Goal: Information Seeking & Learning: Learn about a topic

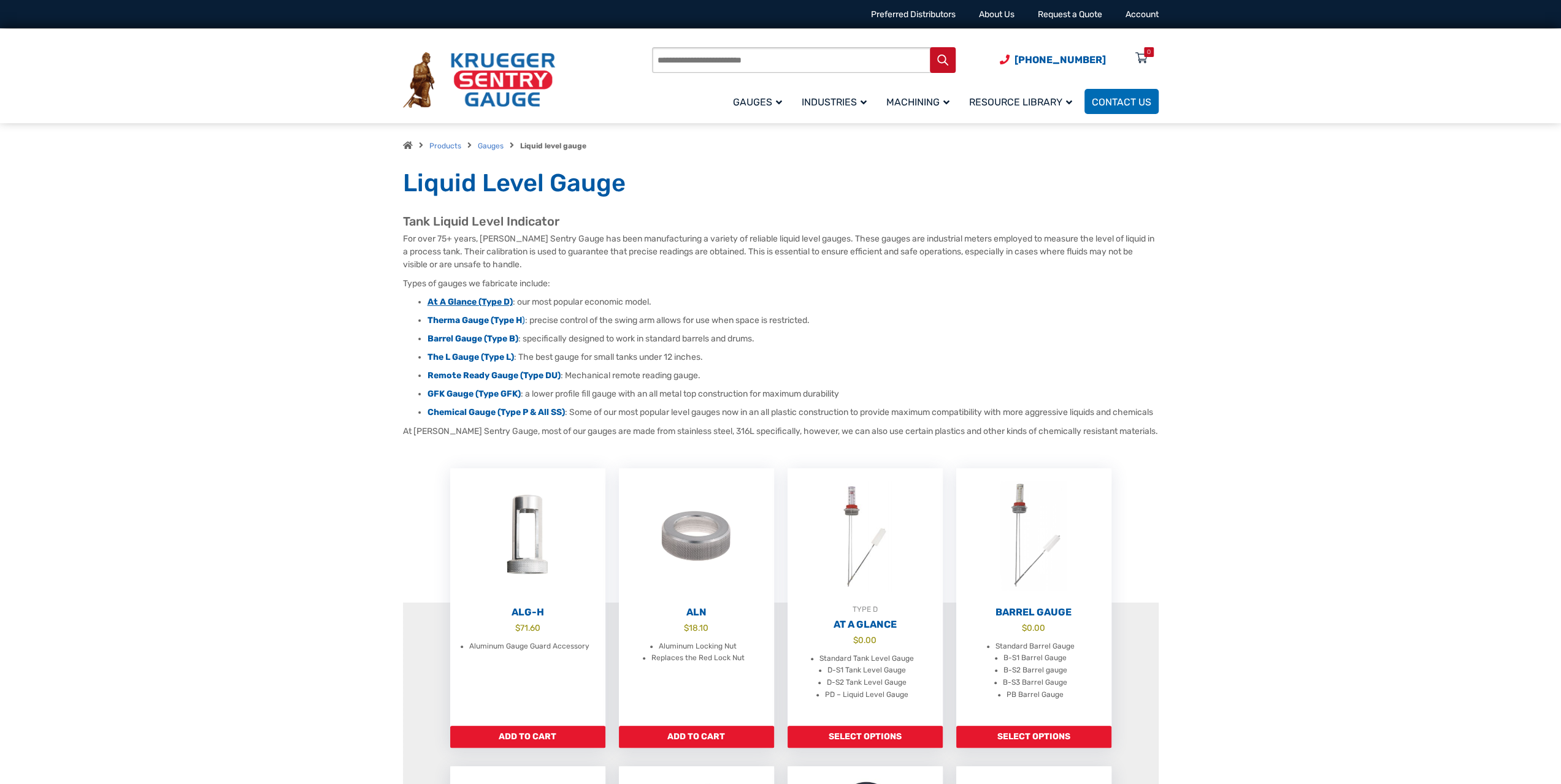
click at [493, 303] on strong "At A Glance (Type D)" at bounding box center [471, 302] width 86 height 11
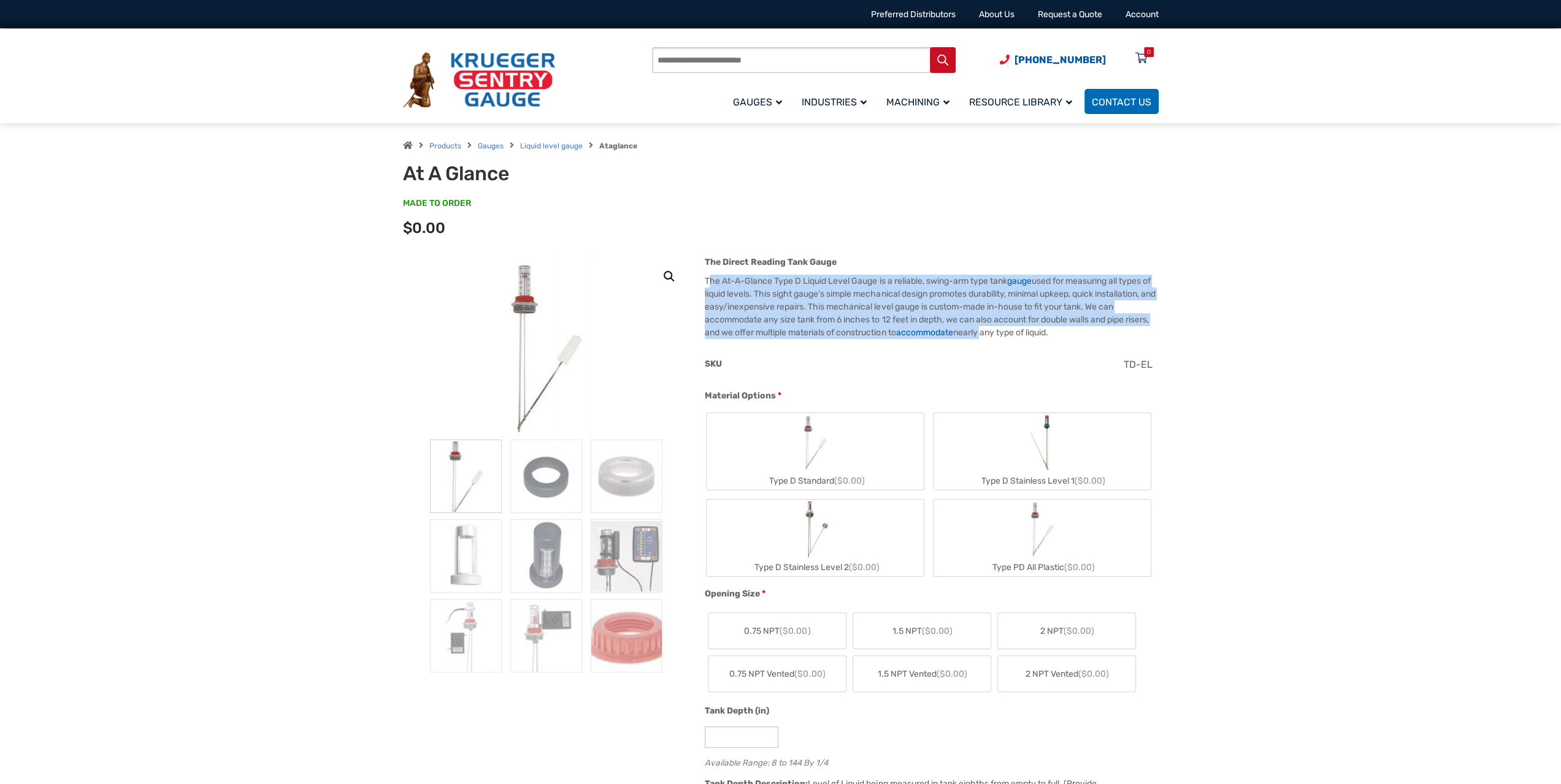
drag, startPoint x: 779, startPoint y: 285, endPoint x: 1036, endPoint y: 333, distance: 261.4
click at [1036, 333] on p "The At-A-Glance Type D Liquid Level Gauge is a reliable, swing-arm type tank ga…" at bounding box center [931, 307] width 453 height 64
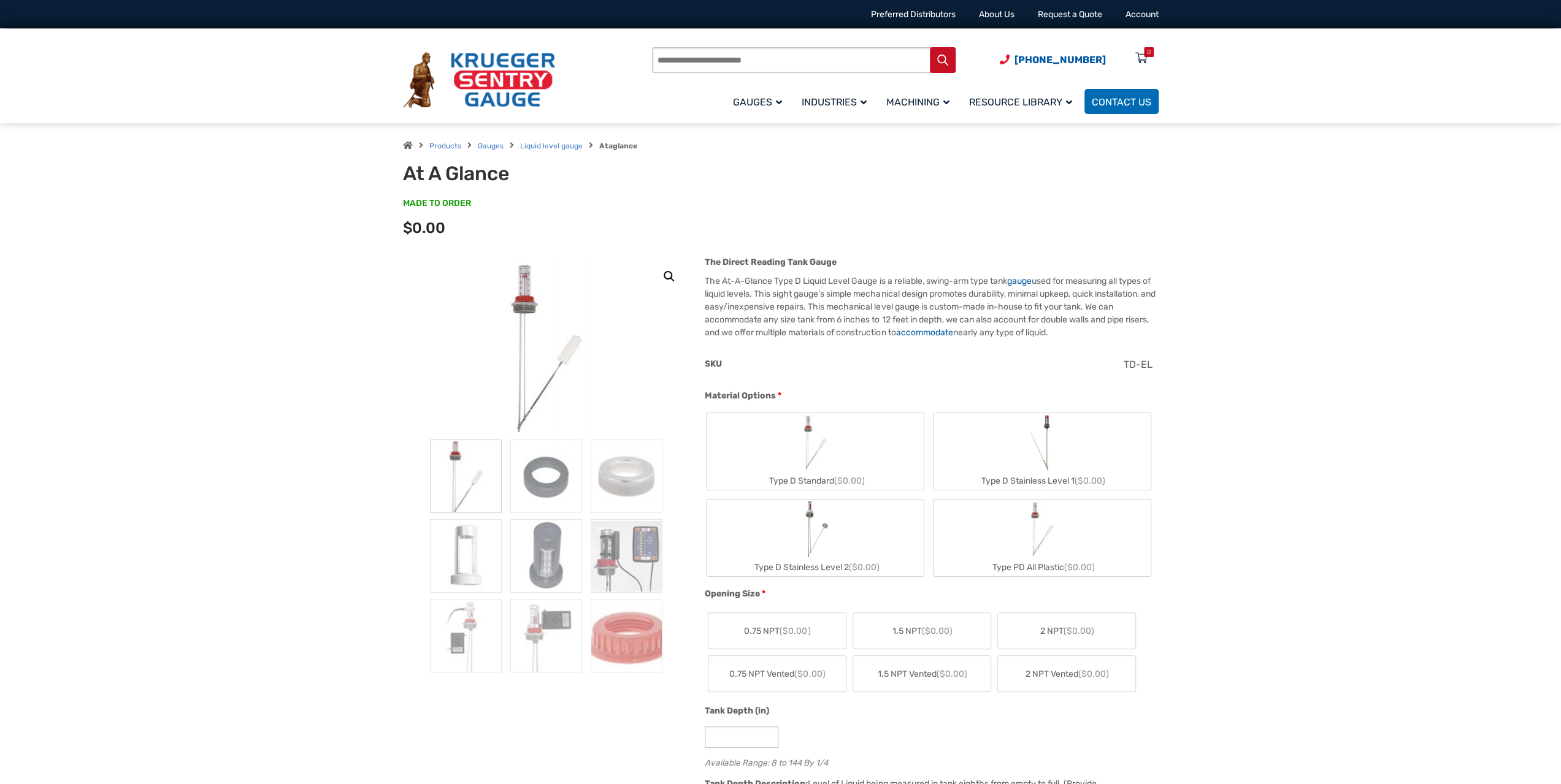
click at [944, 374] on div "SKU" at bounding box center [909, 365] width 409 height 16
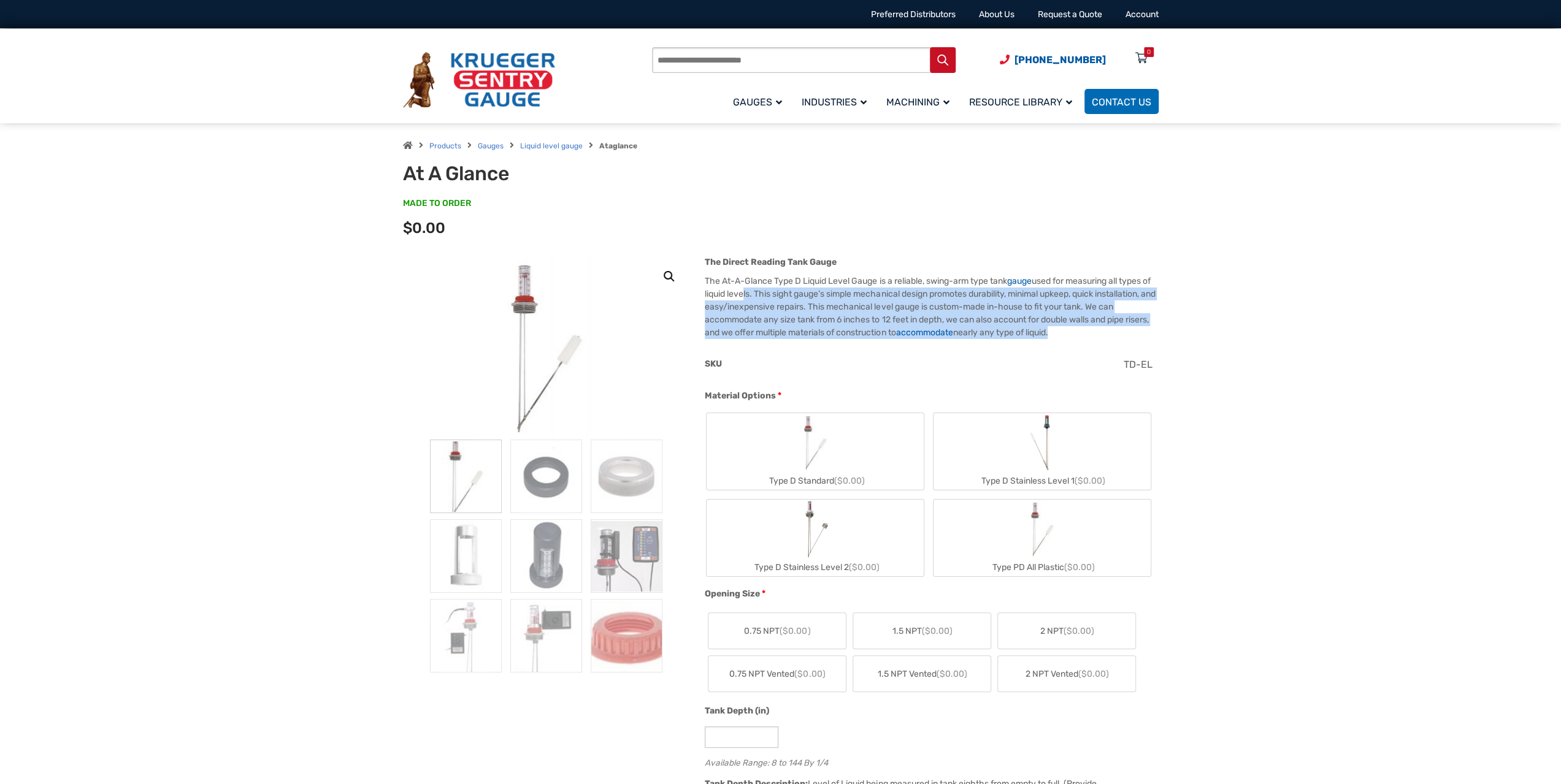
drag, startPoint x: 1115, startPoint y: 335, endPoint x: 753, endPoint y: 290, distance: 364.8
click at [753, 290] on p "The At-A-Glance Type D Liquid Level Gauge is a reliable, swing-arm type tank ga…" at bounding box center [931, 307] width 453 height 64
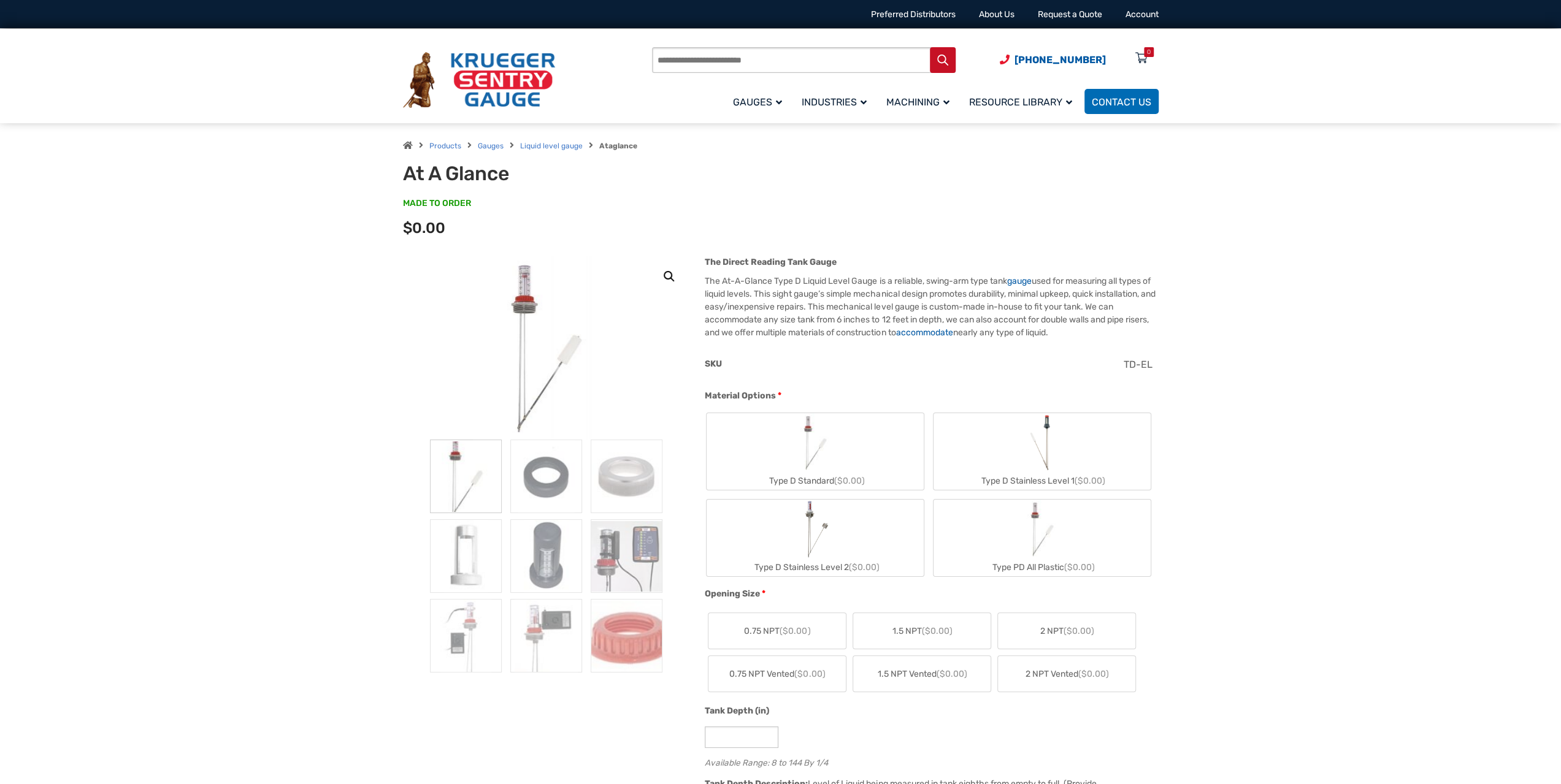
click at [752, 290] on p "The At-A-Glance Type D Liquid Level Gauge is a reliable, swing-arm type tank ga…" at bounding box center [931, 307] width 453 height 64
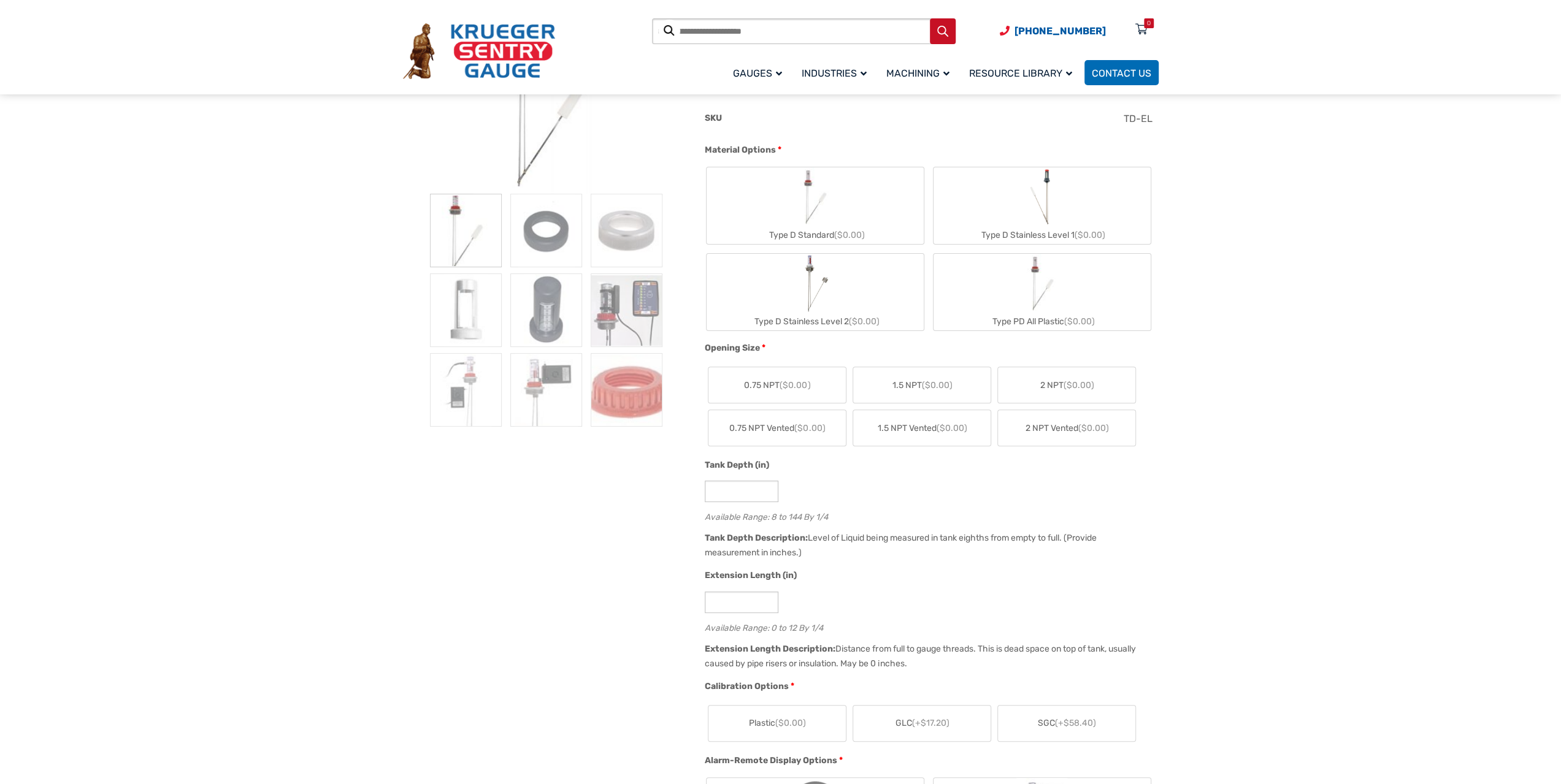
scroll to position [245, 0]
click at [644, 308] on img at bounding box center [627, 311] width 72 height 74
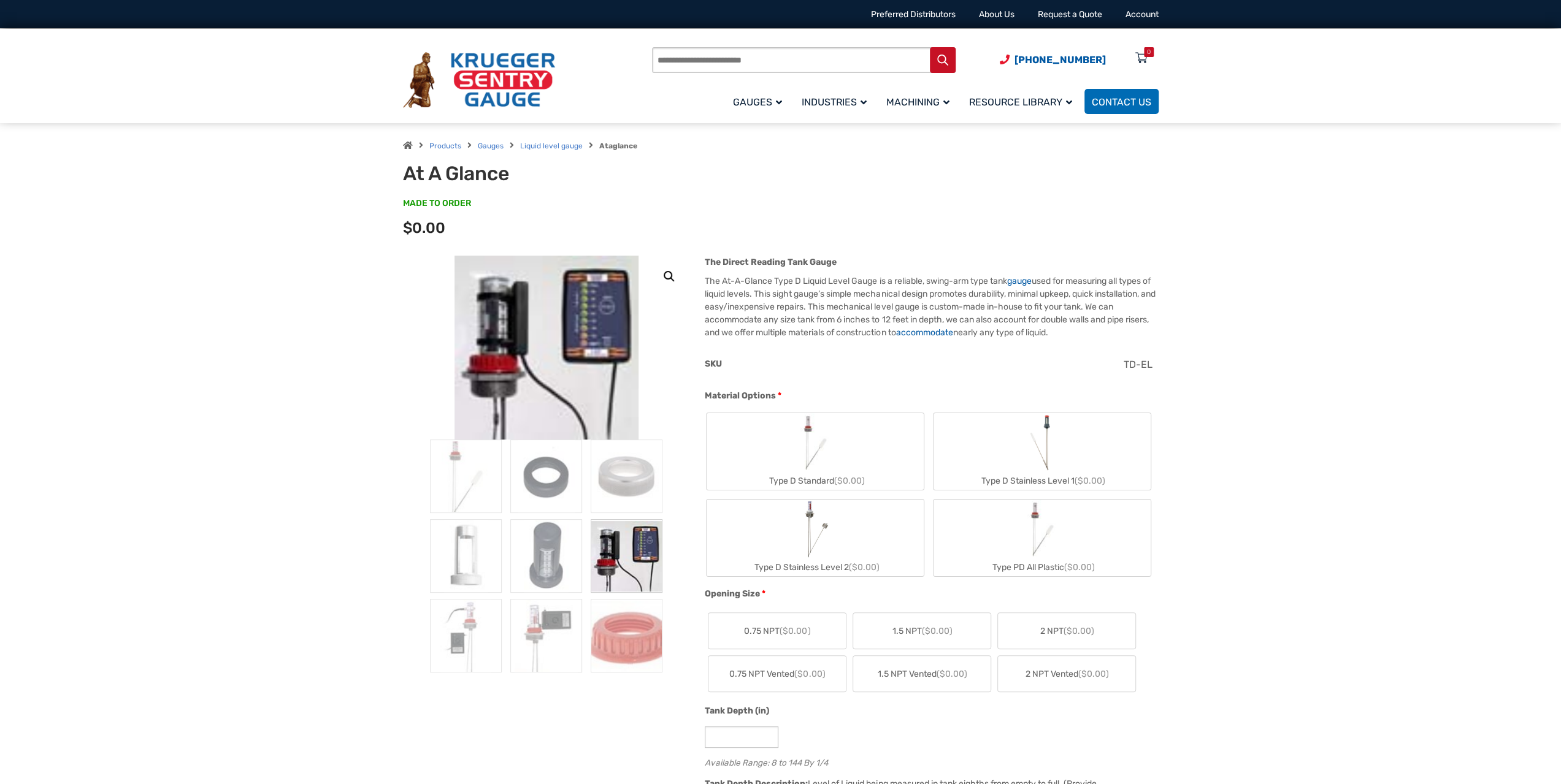
scroll to position [61, 0]
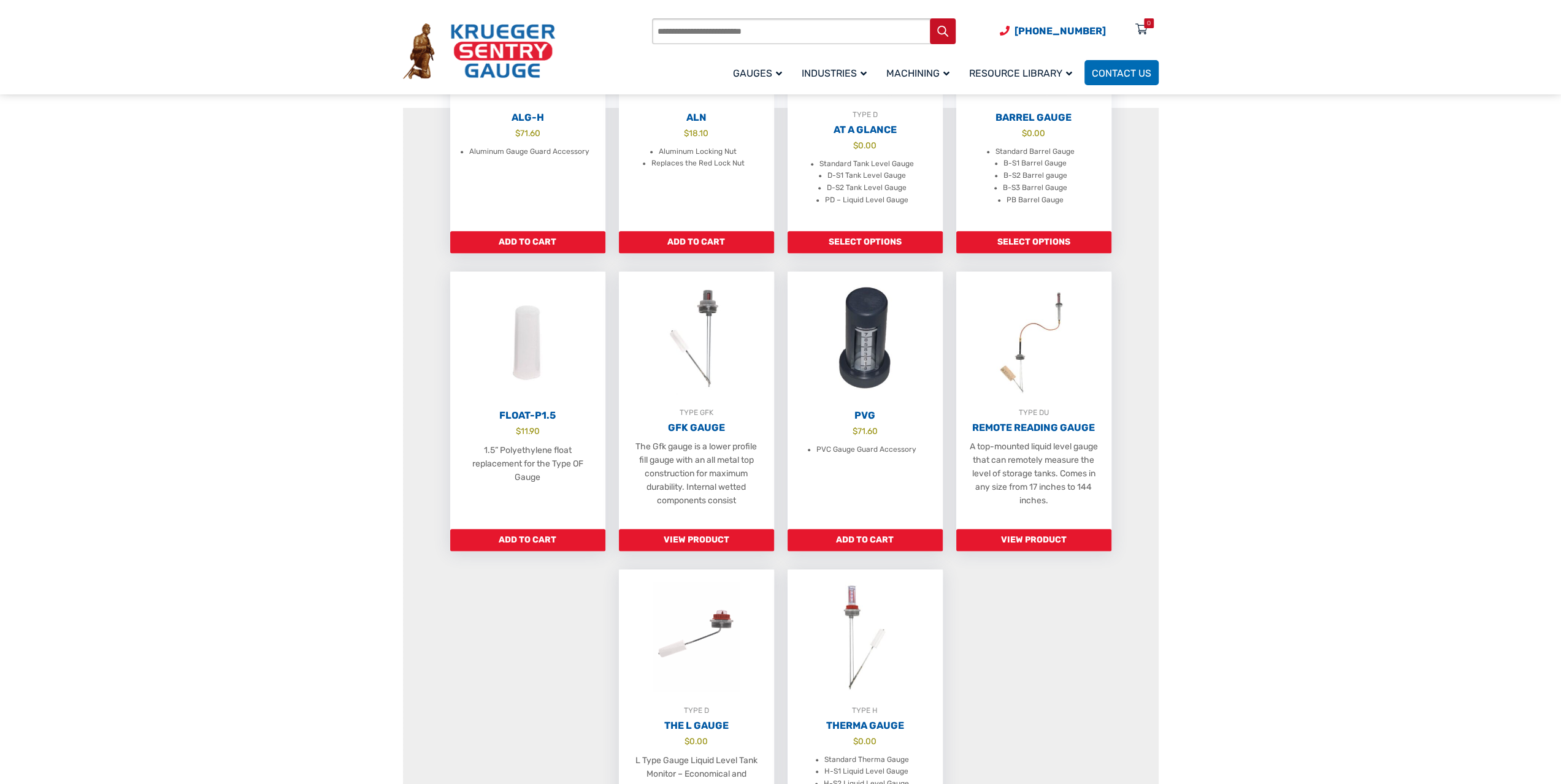
scroll to position [613, 0]
